Goal: Task Accomplishment & Management: Use online tool/utility

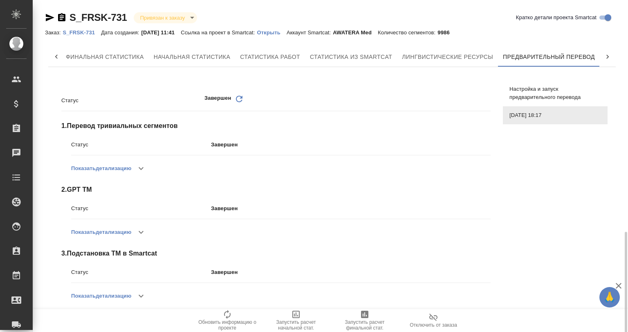
scroll to position [135, 0]
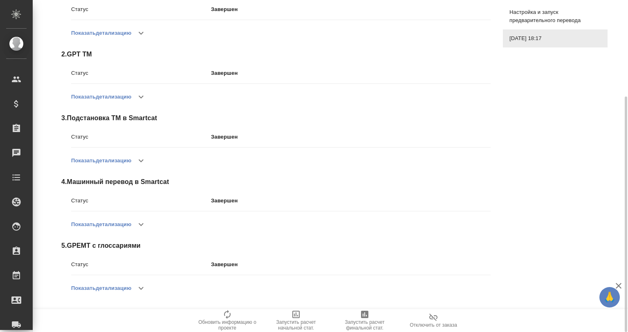
click at [134, 292] on div "Показать детализацию" at bounding box center [280, 288] width 419 height 20
click at [139, 287] on icon "button" at bounding box center [141, 288] width 10 height 10
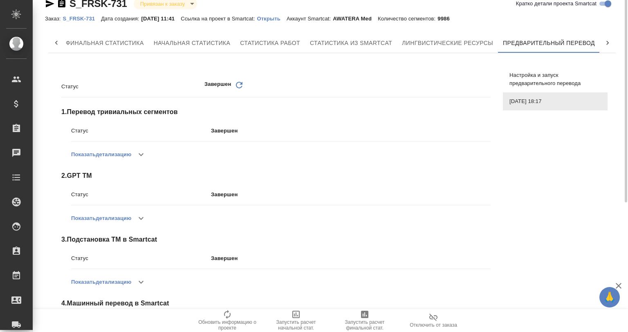
scroll to position [0, 0]
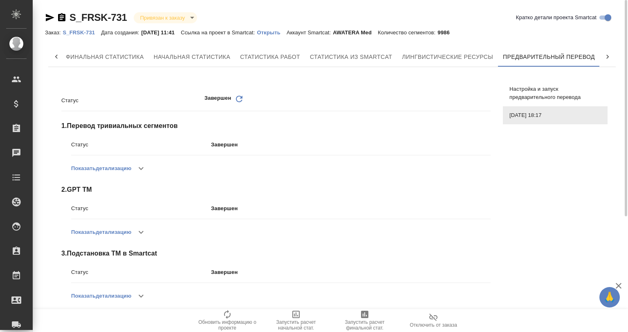
click at [519, 87] on span "Настройка и запуск предварительного перевода" at bounding box center [555, 93] width 92 height 16
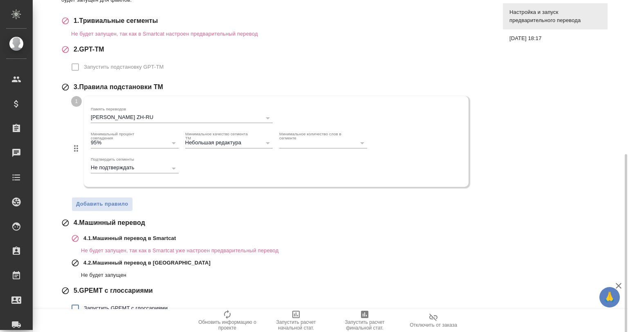
scroll to position [175, 0]
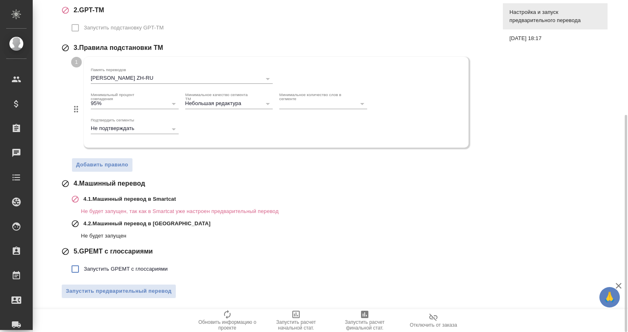
click at [121, 266] on span "Запустить GPEMT с глоссариями" at bounding box center [126, 269] width 84 height 8
click at [84, 266] on input "Запустить GPEMT с глоссариями" at bounding box center [75, 268] width 17 height 17
checkbox input "true"
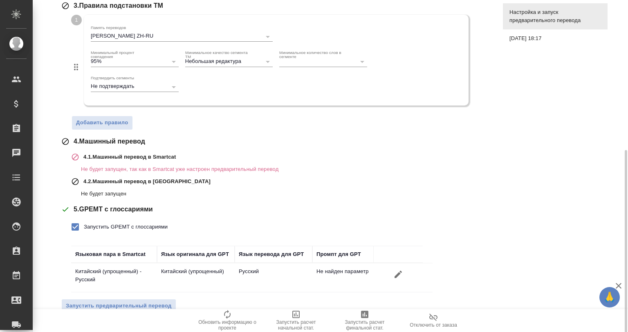
scroll to position [231, 0]
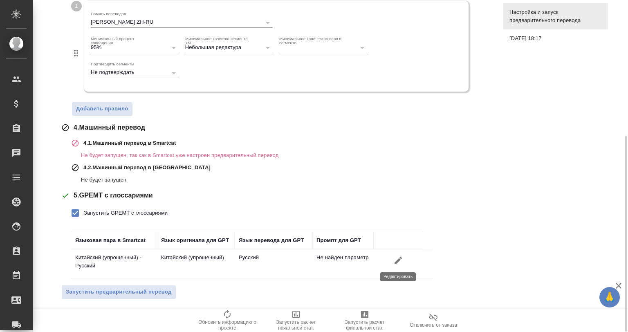
click at [396, 259] on icon "button" at bounding box center [398, 260] width 10 height 10
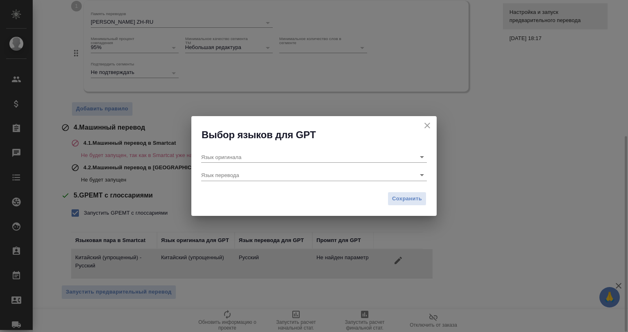
type input "Китайский (упрощенный)"
type input "Русский"
click at [245, 157] on input "Китайский (упрощенный)" at bounding box center [300, 156] width 199 height 11
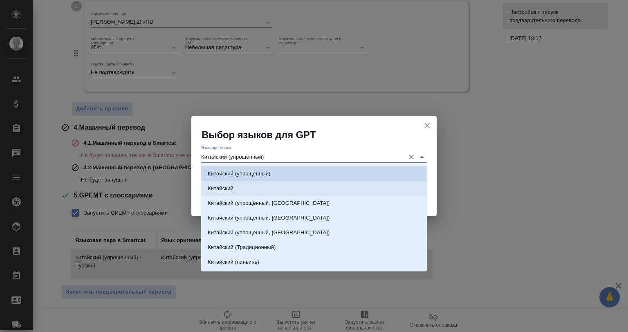
click at [255, 183] on li "Китайский" at bounding box center [314, 188] width 226 height 15
type input "Китайский"
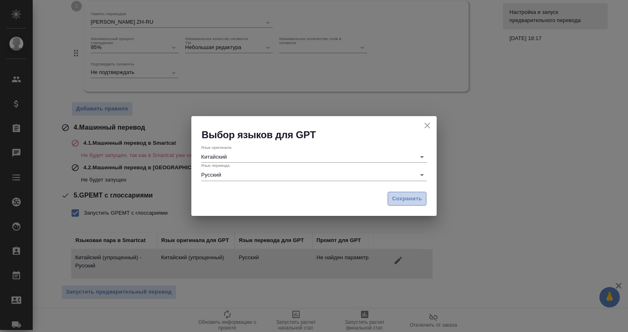
click at [394, 197] on span "Сохранить" at bounding box center [407, 198] width 30 height 9
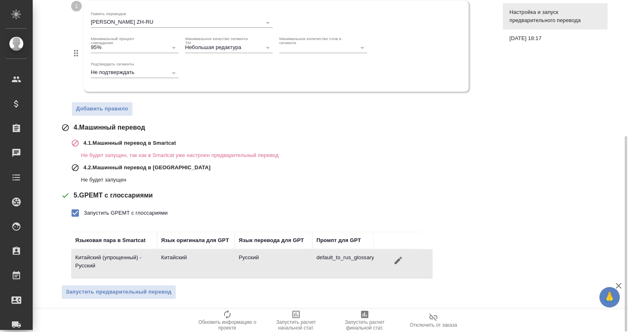
click at [137, 215] on span "Запустить GPEMT с глоссариями" at bounding box center [126, 213] width 84 height 8
click at [84, 215] on input "Запустить GPEMT с глоссариями" at bounding box center [75, 212] width 17 height 17
checkbox input "false"
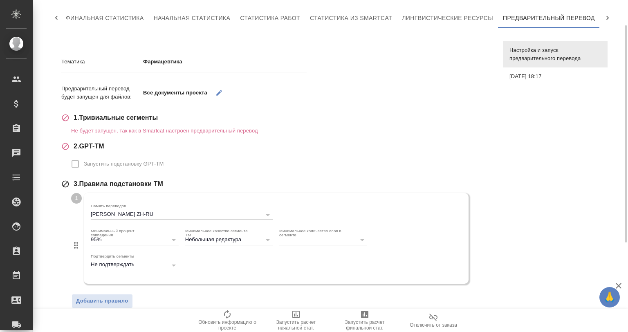
scroll to position [0, 0]
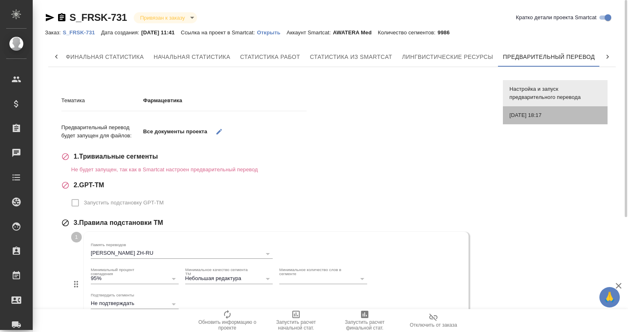
click at [530, 118] on span "05.08.2025, 18:17" at bounding box center [555, 115] width 92 height 8
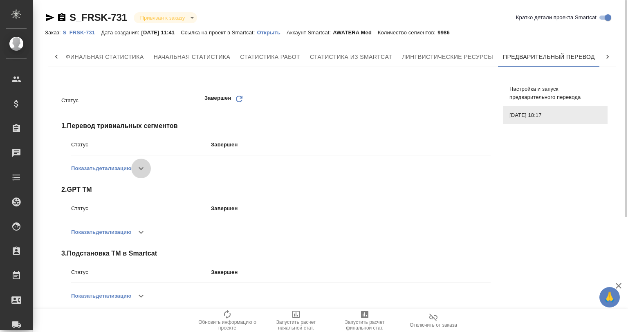
click at [136, 167] on button "button" at bounding box center [141, 169] width 20 height 20
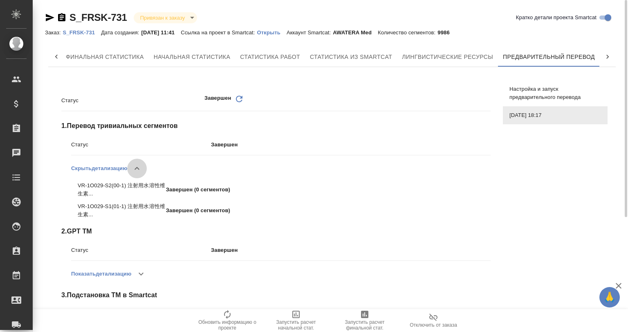
click at [136, 167] on icon "button" at bounding box center [137, 168] width 10 height 10
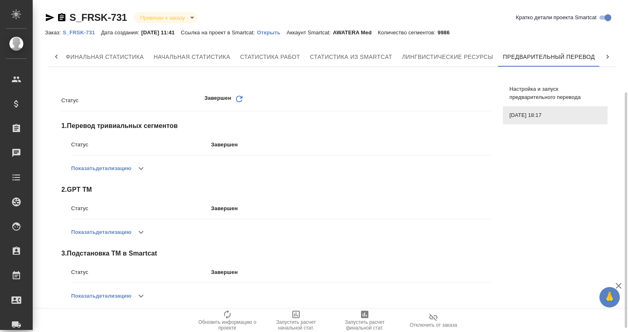
scroll to position [135, 0]
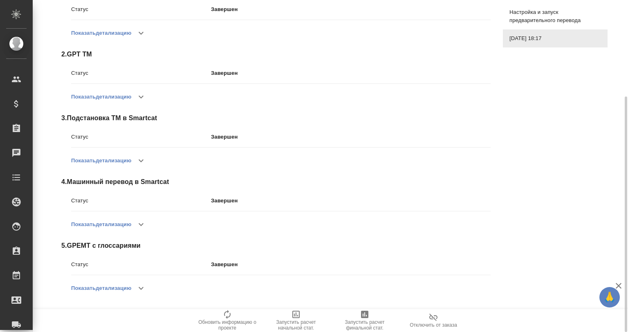
click at [141, 289] on icon "button" at bounding box center [141, 288] width 10 height 10
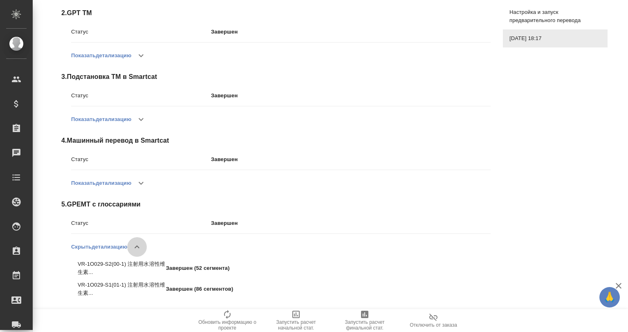
click at [141, 243] on icon "button" at bounding box center [137, 247] width 10 height 10
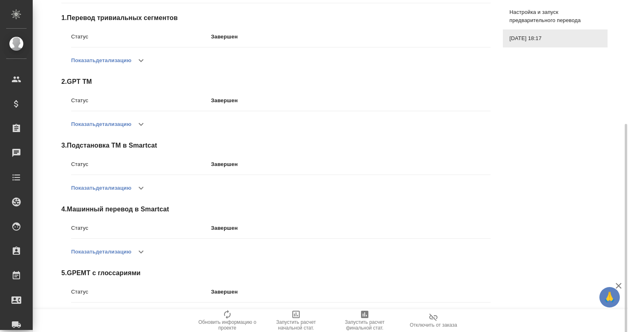
scroll to position [135, 0]
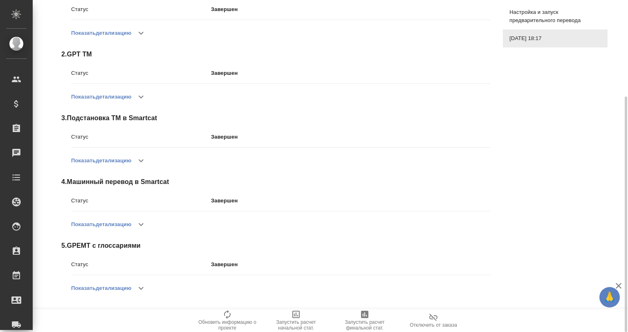
click at [144, 286] on icon "button" at bounding box center [141, 288] width 10 height 10
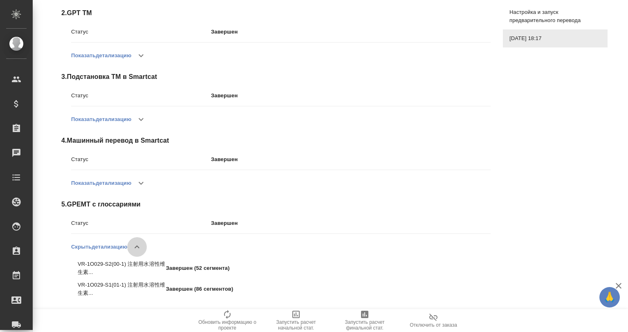
click at [141, 247] on icon "button" at bounding box center [137, 247] width 10 height 10
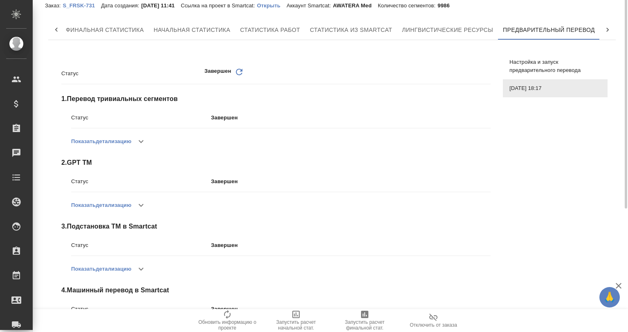
scroll to position [0, 0]
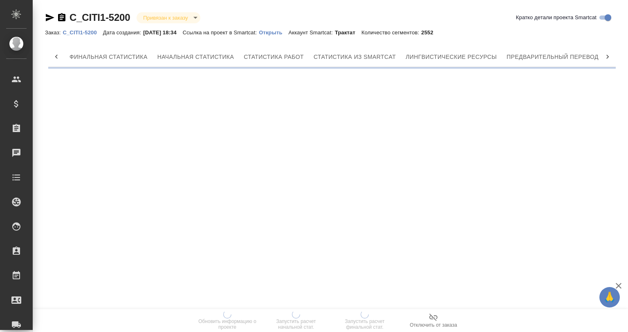
scroll to position [0, 53]
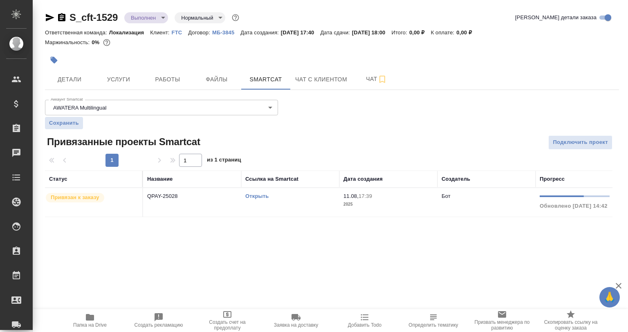
click at [256, 195] on link "Открыть" at bounding box center [256, 196] width 23 height 6
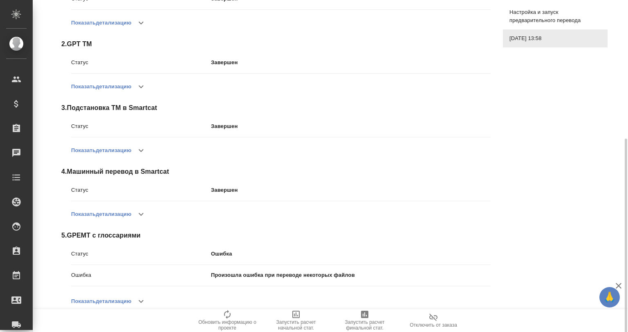
scroll to position [202, 0]
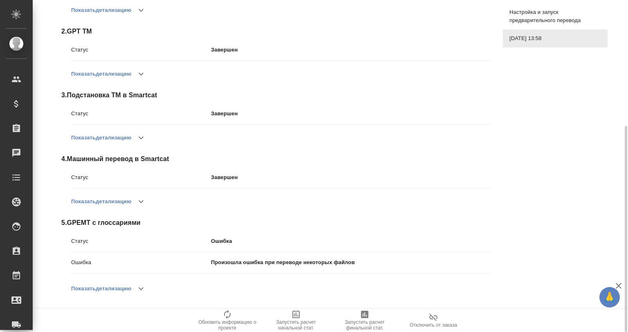
click at [144, 293] on icon "button" at bounding box center [141, 289] width 10 height 10
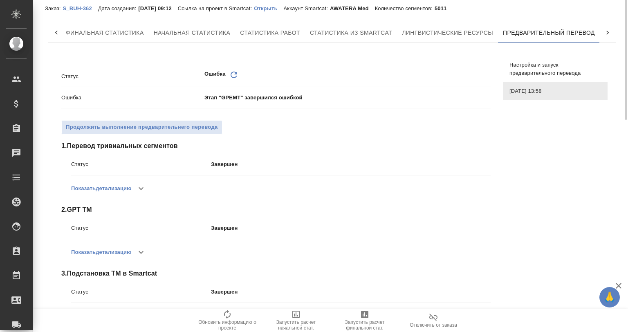
scroll to position [0, 0]
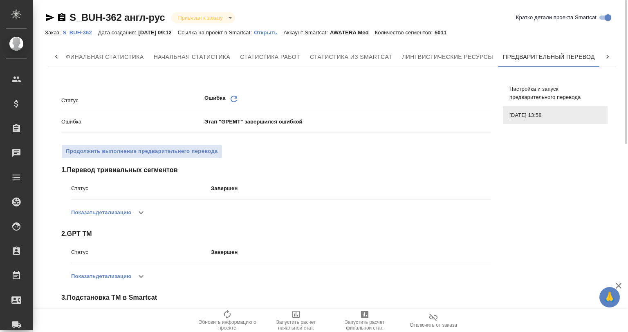
click at [231, 95] on icon "Обновить" at bounding box center [234, 99] width 10 height 10
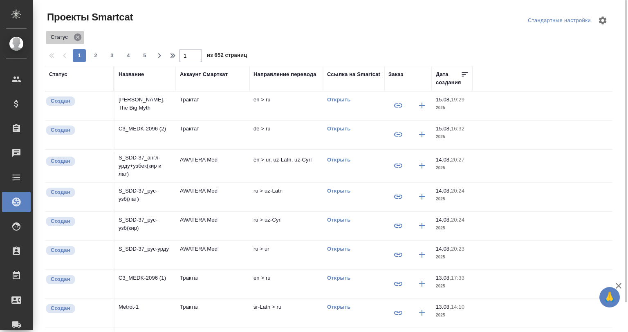
click at [74, 34] on icon at bounding box center [77, 37] width 9 height 9
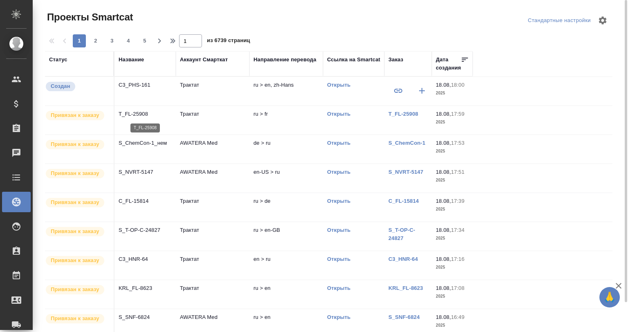
click at [155, 113] on p "T_FL-25908" at bounding box center [145, 114] width 53 height 8
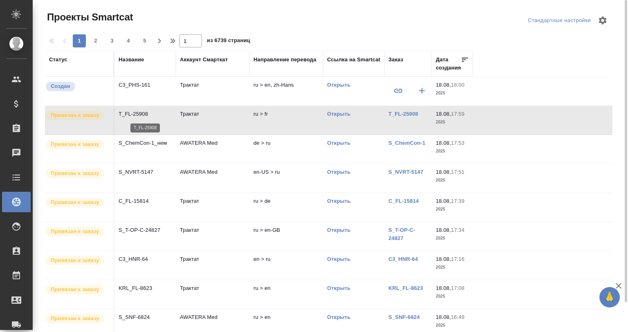
click at [155, 113] on p "T_FL-25908" at bounding box center [145, 114] width 53 height 8
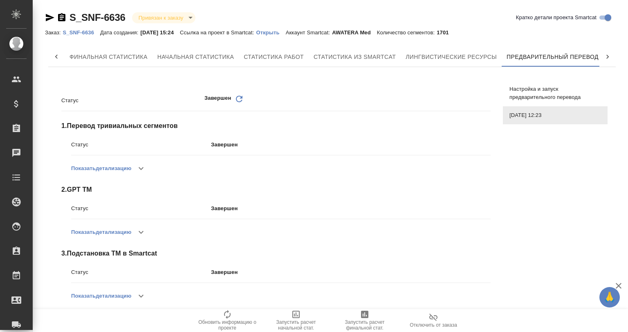
scroll to position [0, 4]
click at [237, 94] on icon "Обновить" at bounding box center [239, 99] width 10 height 10
click at [240, 98] on icon "Обновить" at bounding box center [239, 99] width 10 height 10
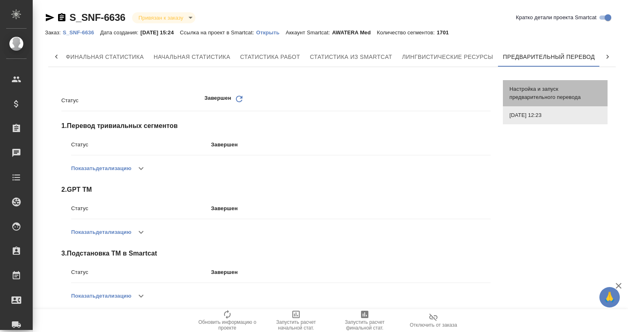
click at [511, 86] on span "Настройка и запуск предварительного перевода" at bounding box center [555, 93] width 92 height 16
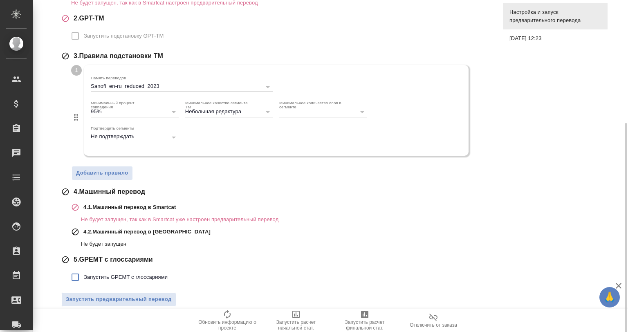
scroll to position [175, 0]
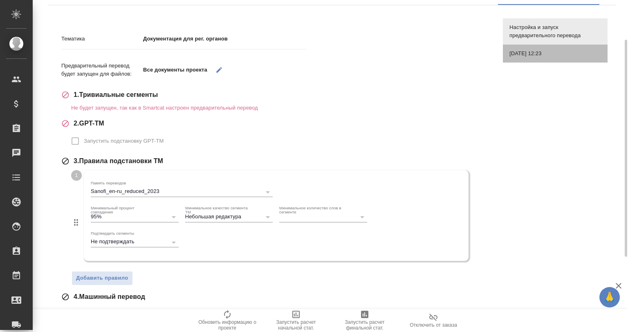
click at [528, 48] on div "26.06.2025, 12:23" at bounding box center [555, 54] width 105 height 18
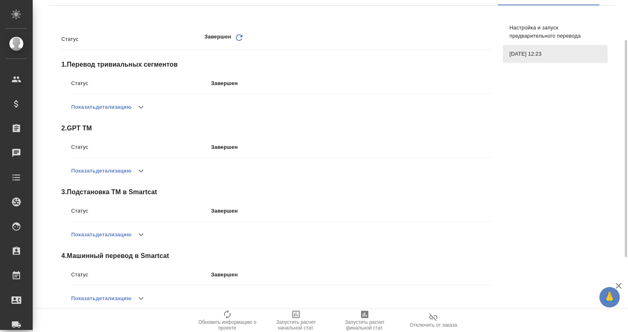
scroll to position [135, 0]
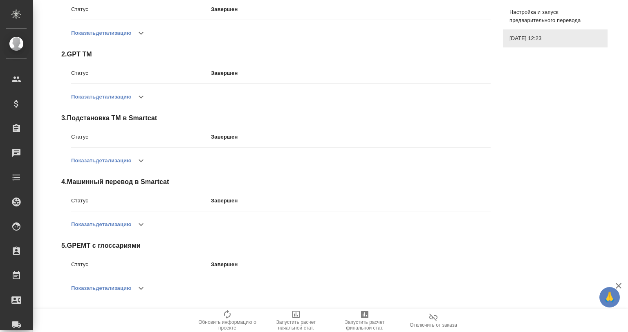
click at [146, 288] on icon "button" at bounding box center [141, 288] width 10 height 10
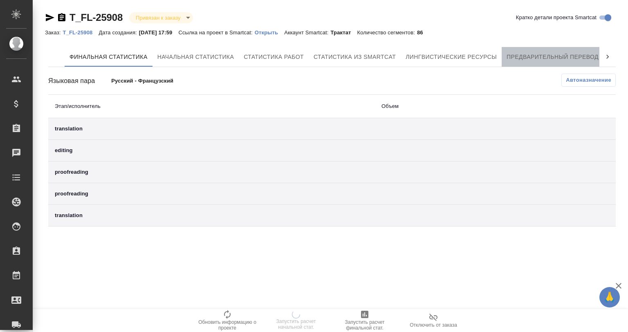
click at [530, 61] on span "Предварительный перевод" at bounding box center [552, 57] width 92 height 10
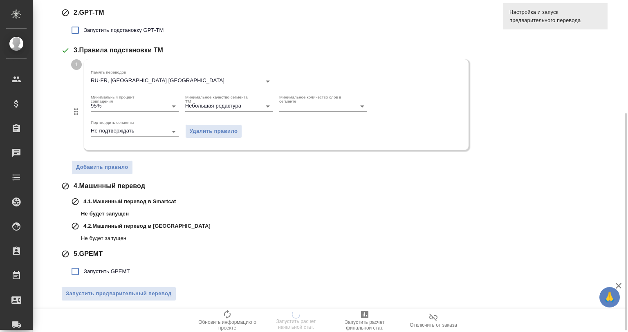
scroll to position [175, 0]
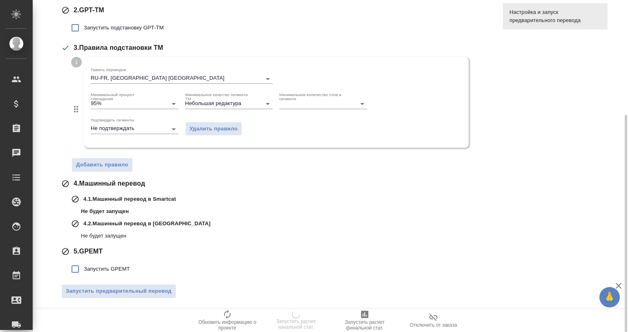
click at [111, 266] on span "Запустить GPEMT" at bounding box center [107, 269] width 46 height 8
click at [84, 266] on input "Запустить GPEMT" at bounding box center [75, 268] width 17 height 17
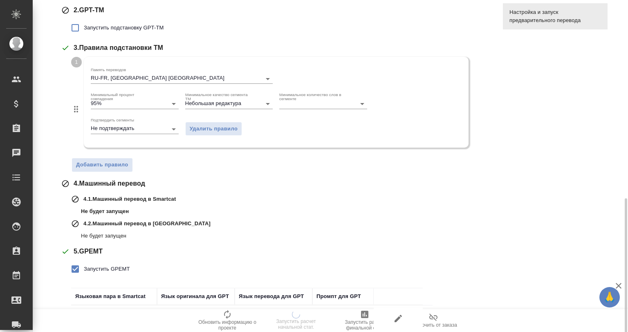
scroll to position [235, 0]
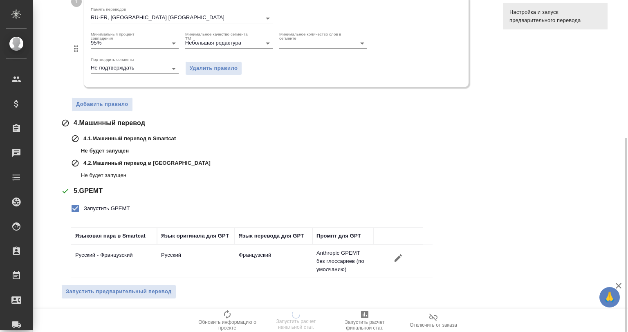
click at [103, 204] on span "Запустить GPEMT" at bounding box center [107, 208] width 46 height 8
click at [84, 204] on input "Запустить GPEMT" at bounding box center [75, 208] width 17 height 17
checkbox input "false"
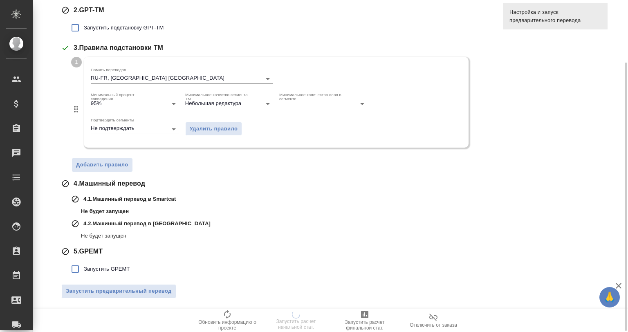
scroll to position [0, 0]
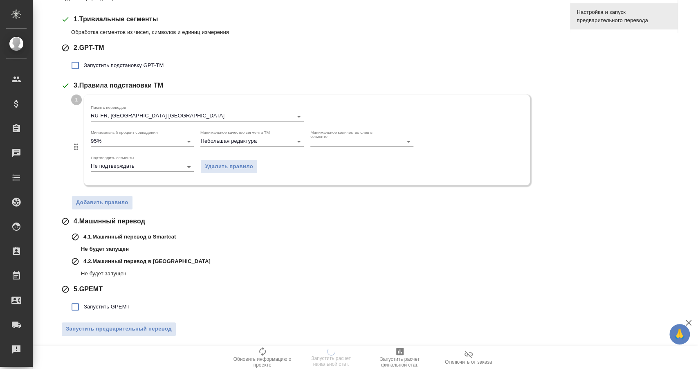
click at [101, 247] on p "Не будет запущен" at bounding box center [319, 249] width 477 height 8
click at [104, 246] on p "Не будет запущен" at bounding box center [319, 249] width 477 height 8
click at [119, 246] on p "Не будет запущен" at bounding box center [319, 249] width 477 height 8
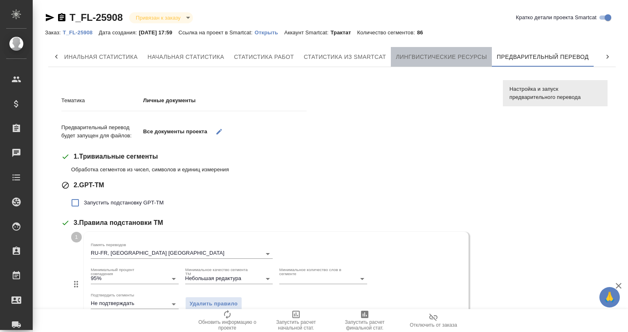
click at [428, 54] on span "Лингвистические ресурсы" at bounding box center [441, 57] width 91 height 10
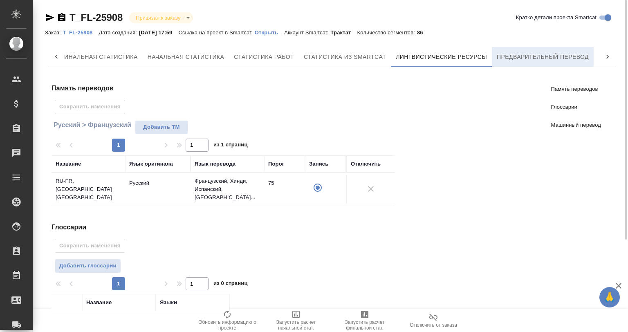
click at [512, 56] on span "Предварительный перевод" at bounding box center [543, 57] width 92 height 10
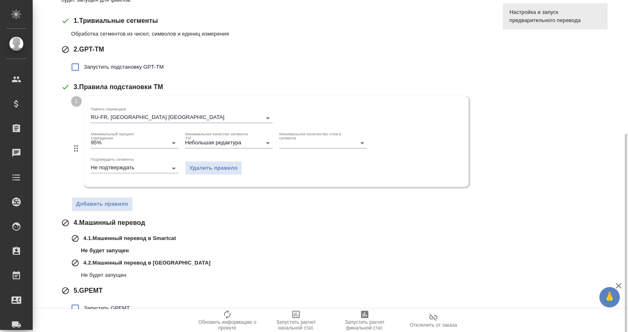
scroll to position [175, 0]
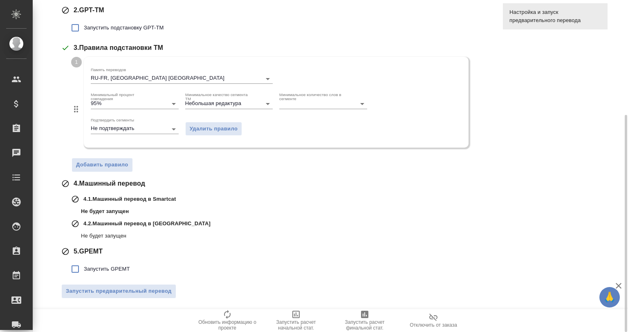
click at [110, 270] on span "Запустить GPEMT" at bounding box center [107, 269] width 46 height 8
click at [84, 270] on input "Запустить GPEMT" at bounding box center [75, 268] width 17 height 17
checkbox input "true"
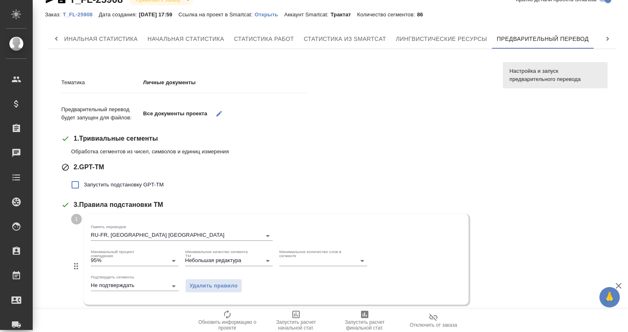
scroll to position [0, 0]
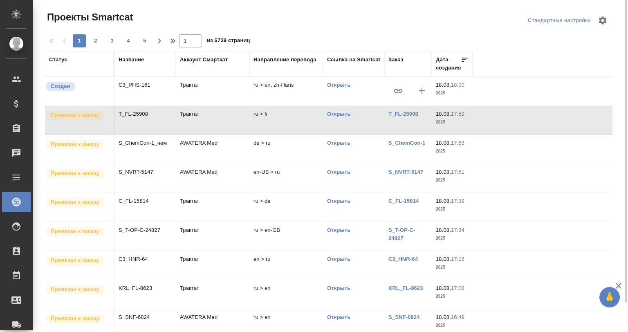
click at [223, 105] on td "Трактат" at bounding box center [213, 91] width 74 height 29
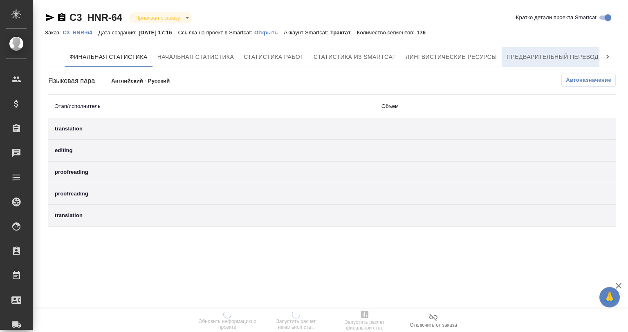
click at [579, 56] on span "Предварительный перевод" at bounding box center [552, 57] width 92 height 10
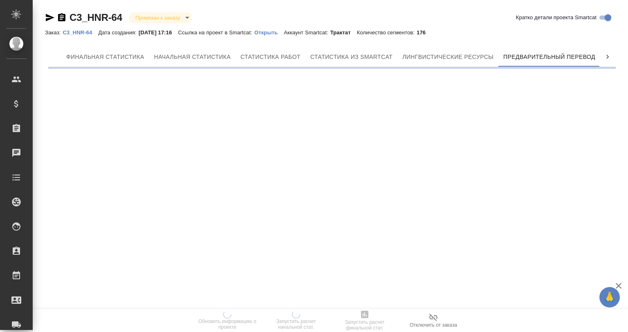
scroll to position [0, 4]
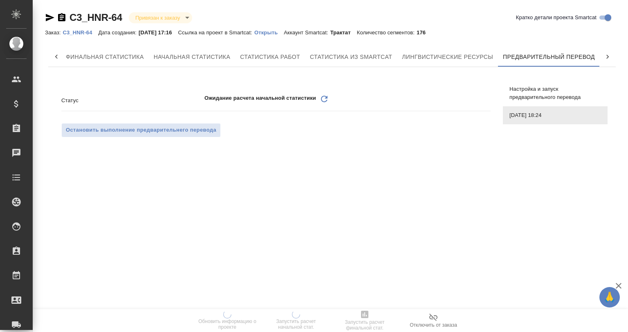
click at [531, 88] on span "Настройка и запуск предварительного перевода" at bounding box center [555, 93] width 92 height 16
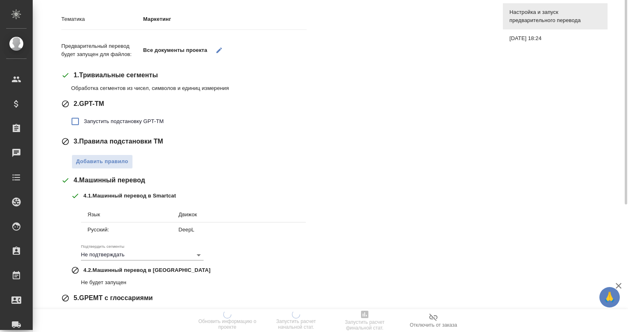
scroll to position [128, 0]
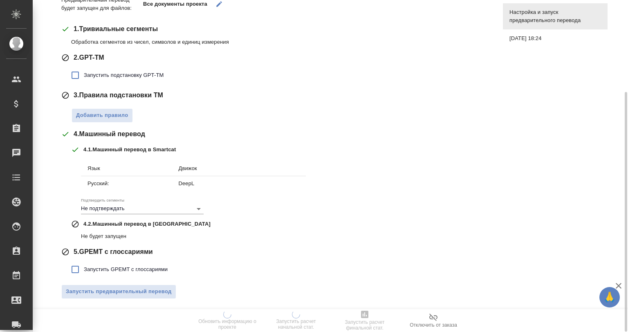
click at [146, 267] on span "Запустить GPEMT с глоссариями" at bounding box center [126, 269] width 84 height 8
click at [84, 267] on input "Запустить GPEMT с глоссариями" at bounding box center [75, 269] width 17 height 17
checkbox input "true"
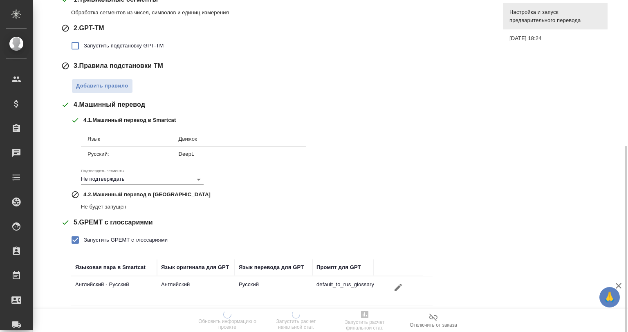
scroll to position [184, 0]
